Goal: Transaction & Acquisition: Purchase product/service

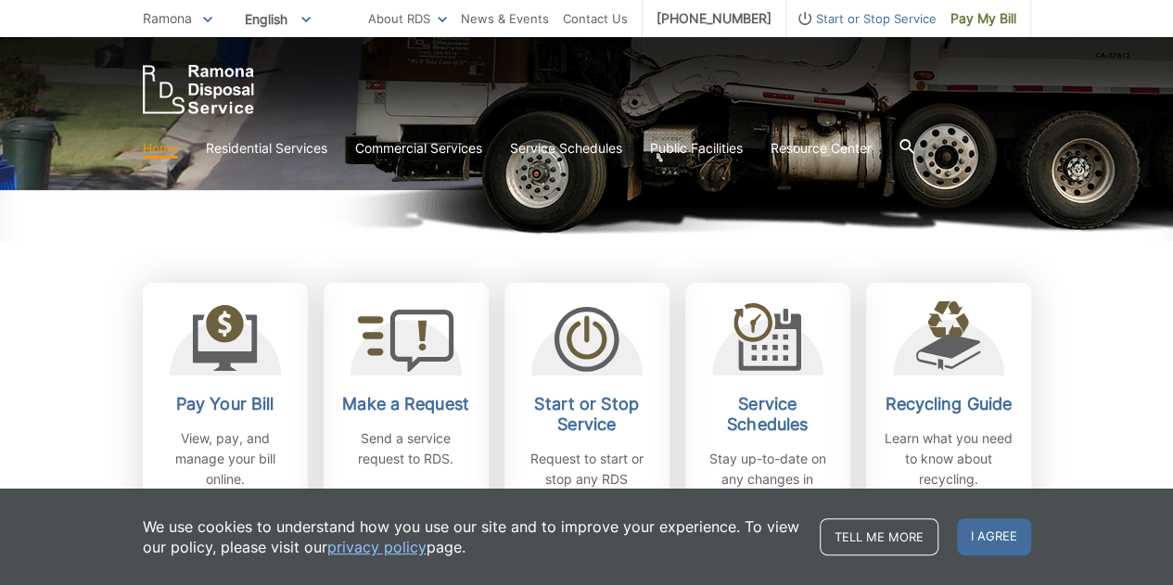
scroll to position [414, 0]
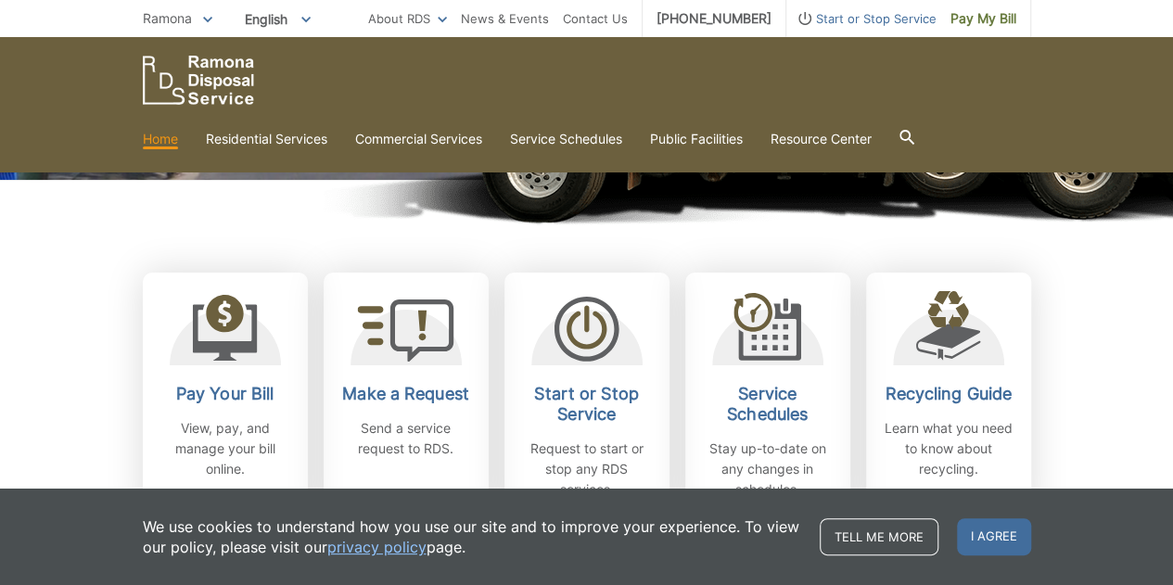
click at [221, 392] on h2 "Pay Your Bill" at bounding box center [225, 394] width 137 height 20
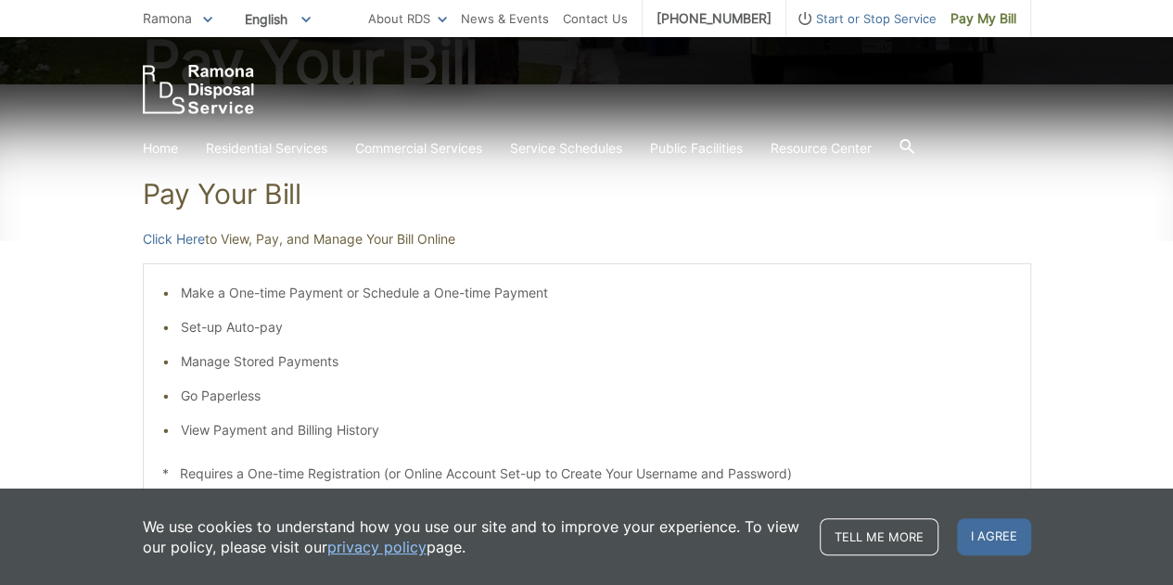
scroll to position [241, 0]
click at [186, 231] on link "Click Here" at bounding box center [174, 238] width 62 height 20
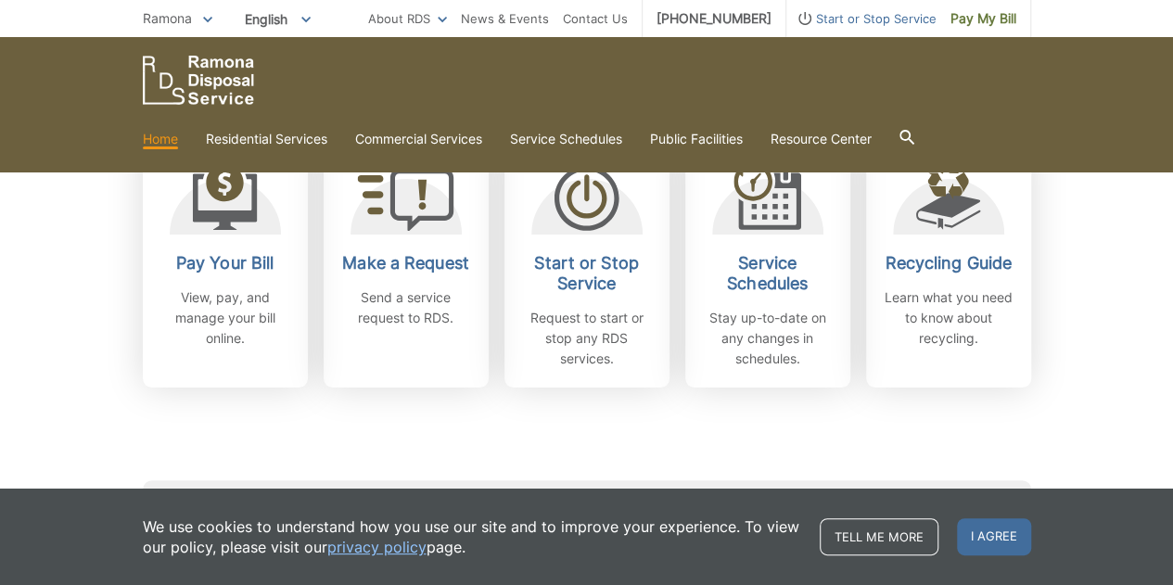
scroll to position [544, 0]
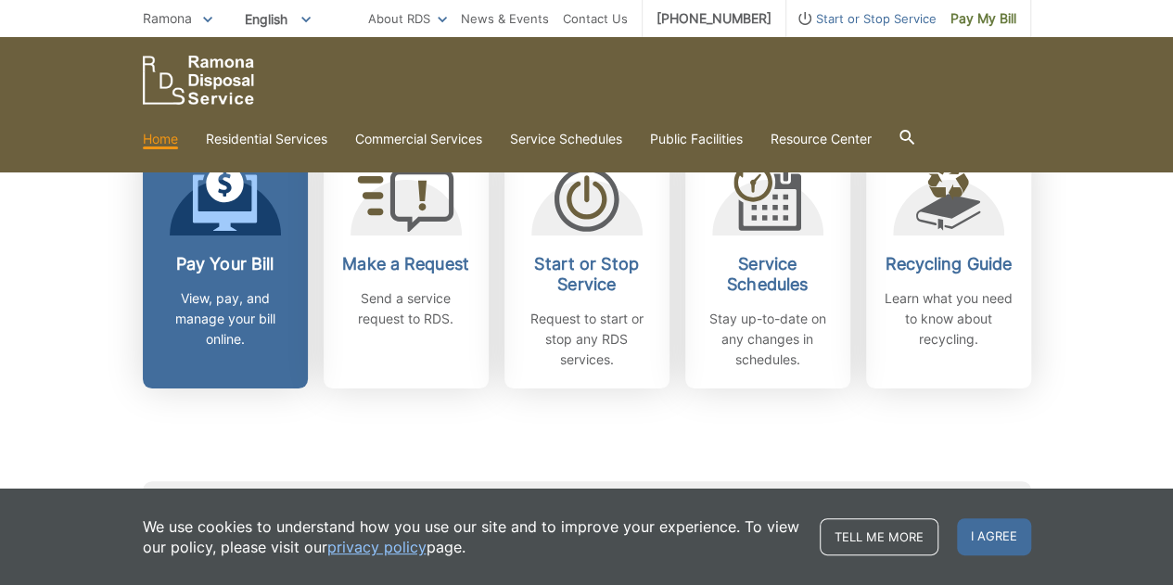
click at [193, 277] on div "Pay Your Bill View, pay, and manage your bill online." at bounding box center [225, 302] width 137 height 96
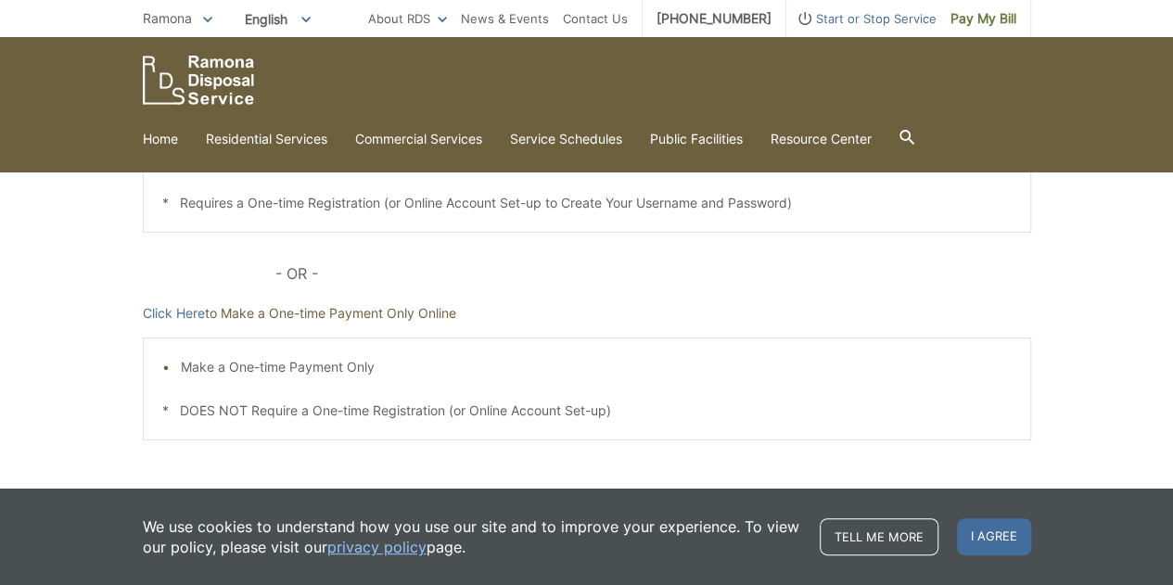
scroll to position [541, 0]
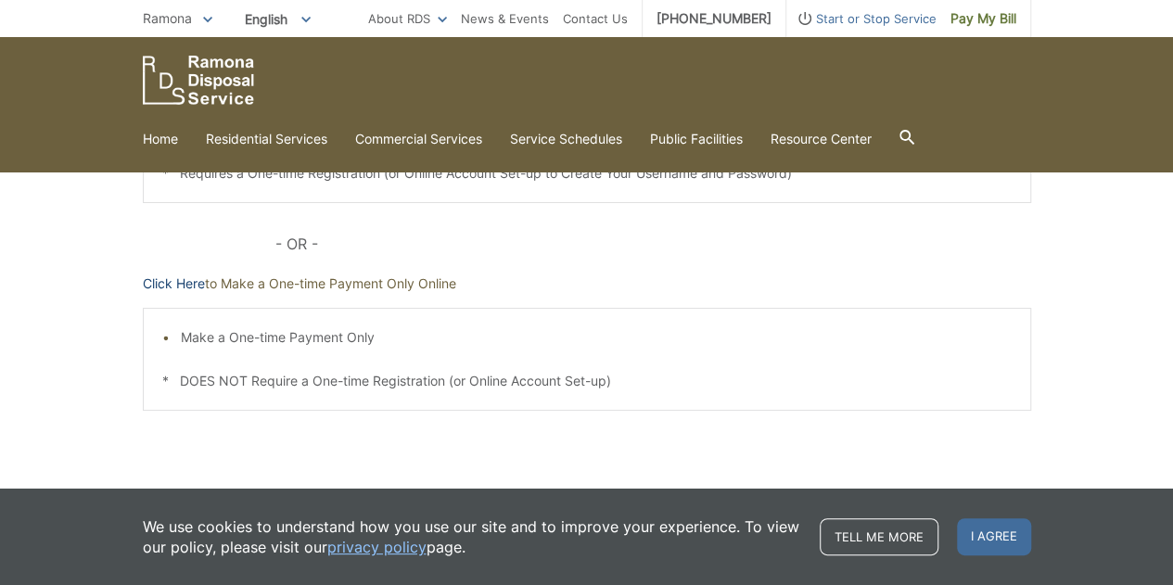
click at [168, 281] on link "Click Here" at bounding box center [174, 284] width 62 height 20
